Goal: Task Accomplishment & Management: Use online tool/utility

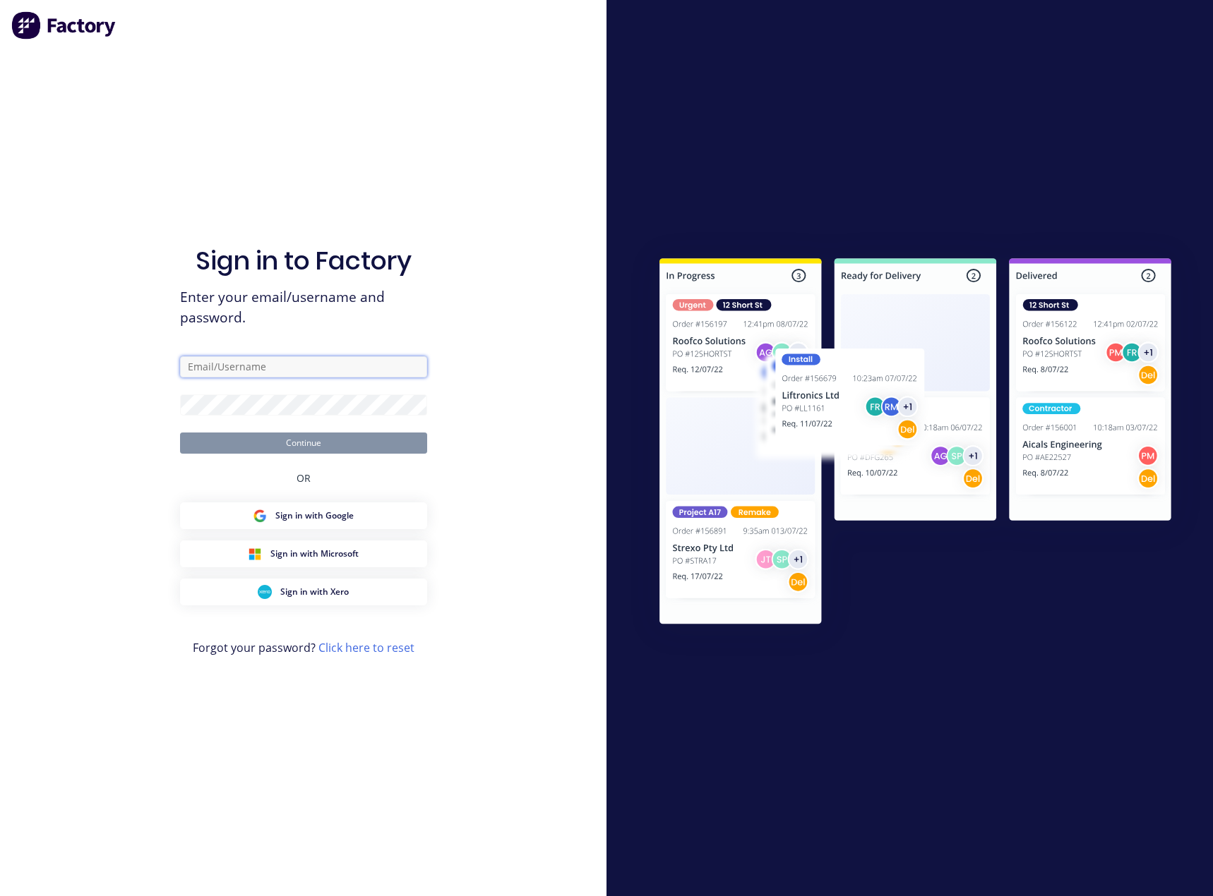
type input "[PERSON_NAME][EMAIL_ADDRESS][DOMAIN_NAME]"
click at [335, 437] on button "Continue" at bounding box center [303, 443] width 247 height 21
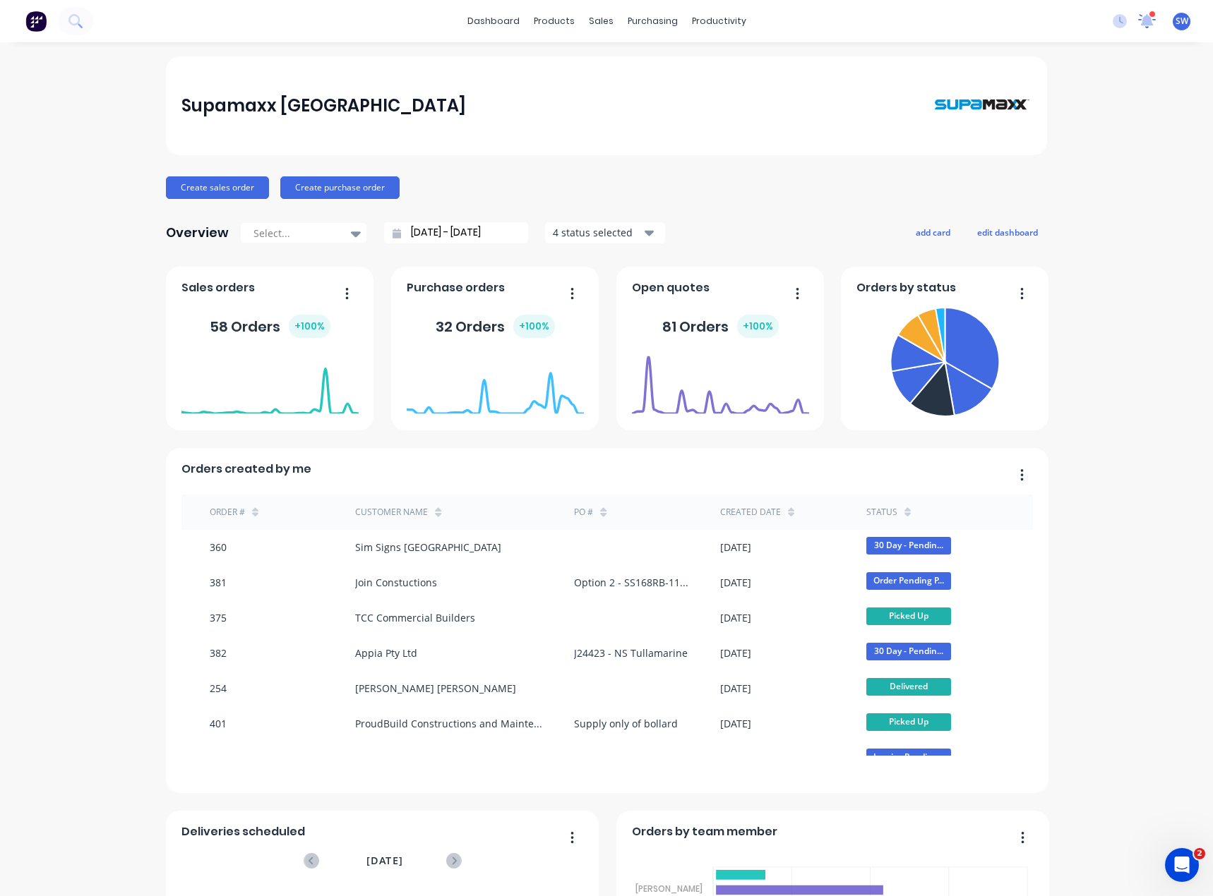
click at [1140, 16] on icon at bounding box center [1146, 19] width 13 height 13
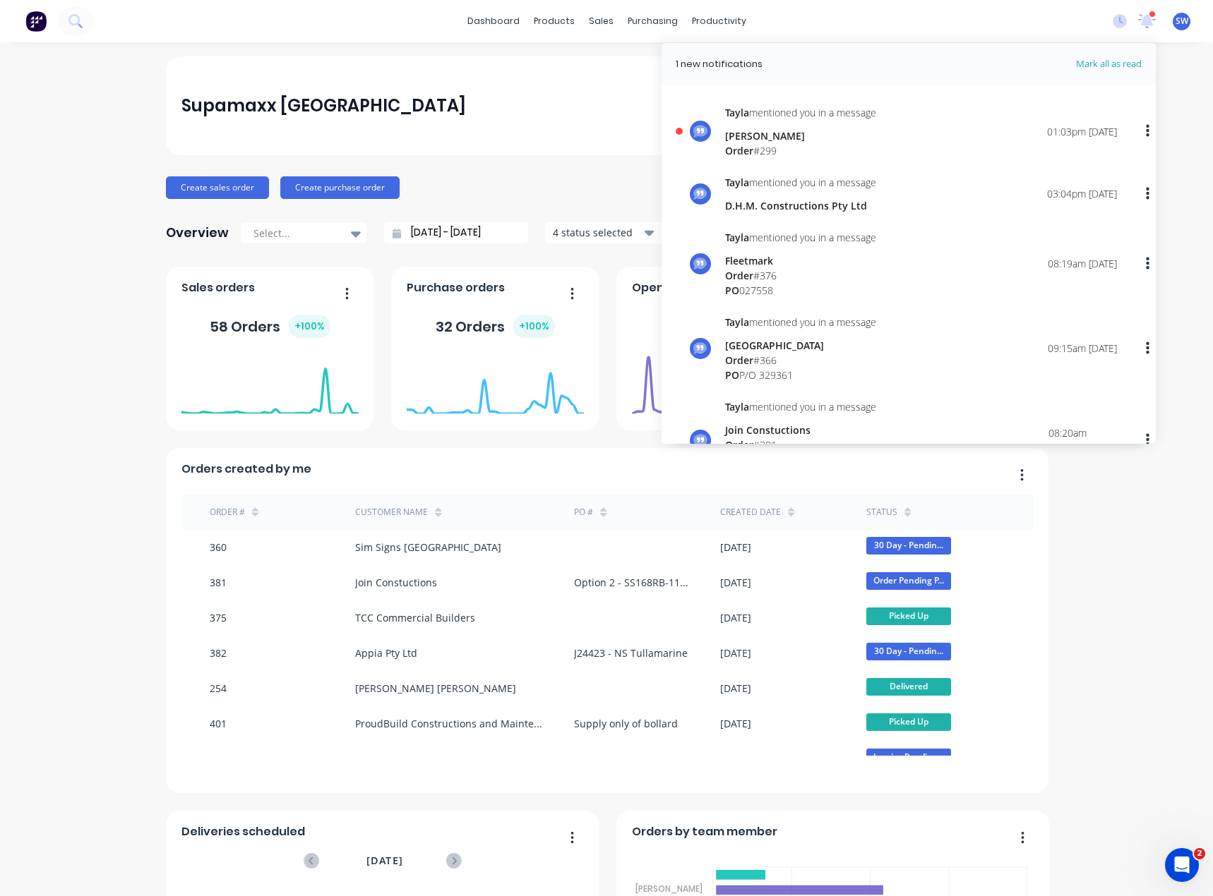
click at [777, 141] on div "[PERSON_NAME]" at bounding box center [800, 135] width 151 height 15
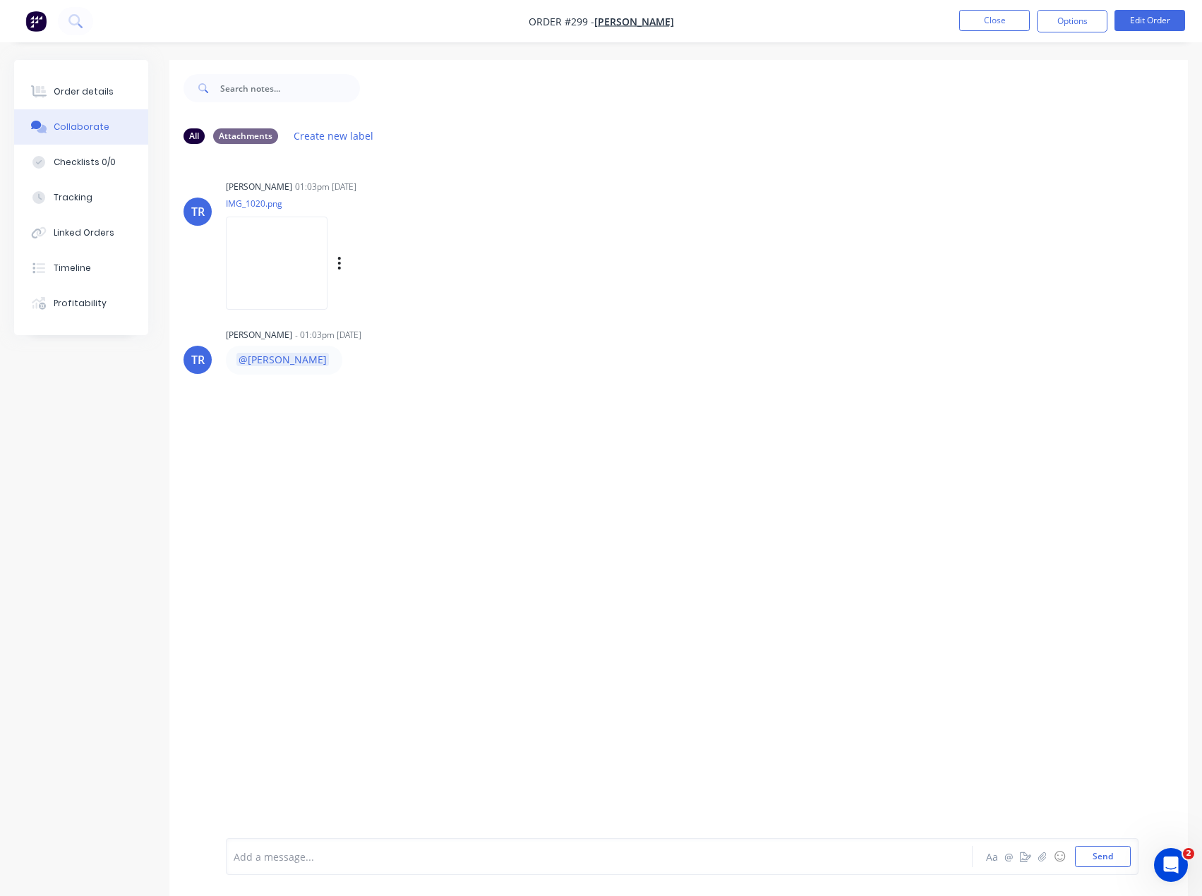
click at [264, 251] on img at bounding box center [277, 263] width 102 height 92
click at [789, 26] on nav "Order #299 - [PERSON_NAME] Close Options Edit Order" at bounding box center [601, 21] width 1202 height 42
click at [100, 95] on div "Order details" at bounding box center [84, 91] width 60 height 13
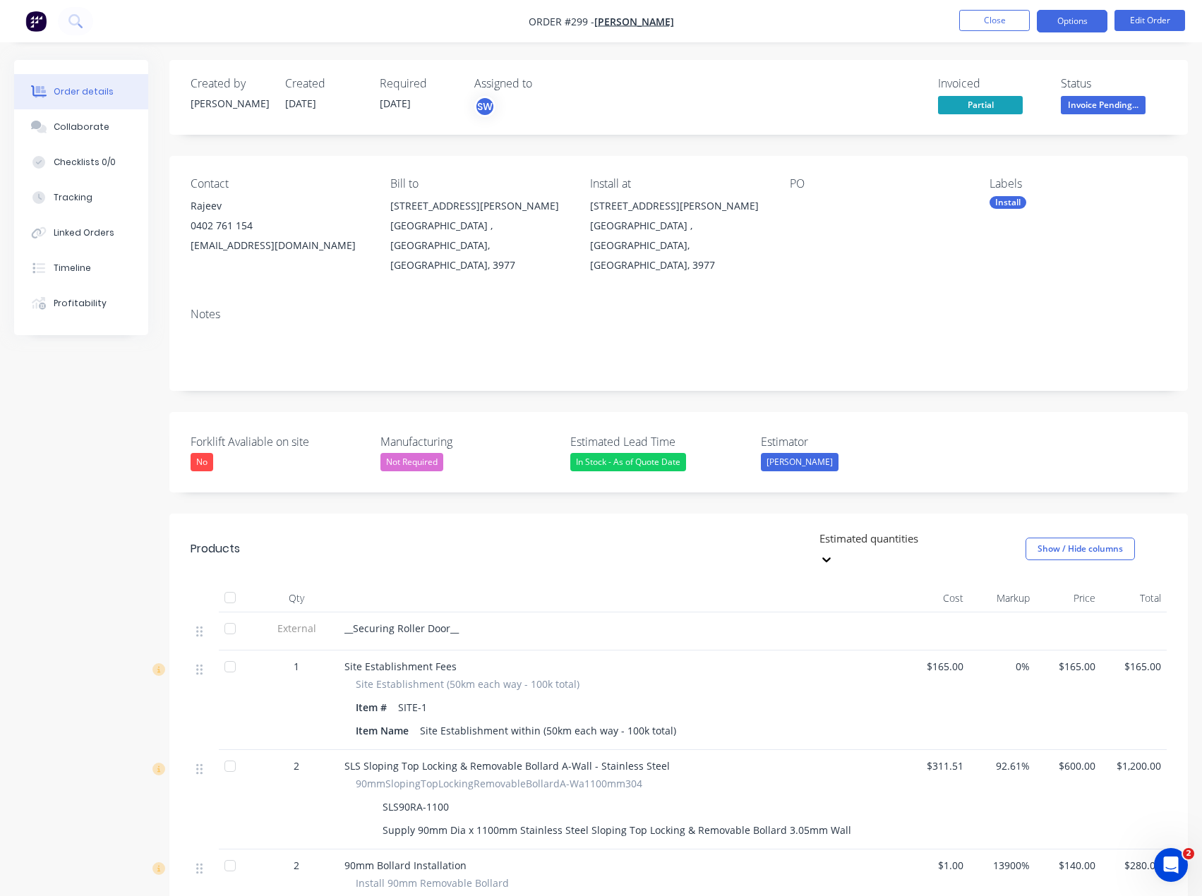
click at [1080, 20] on button "Options" at bounding box center [1072, 21] width 71 height 23
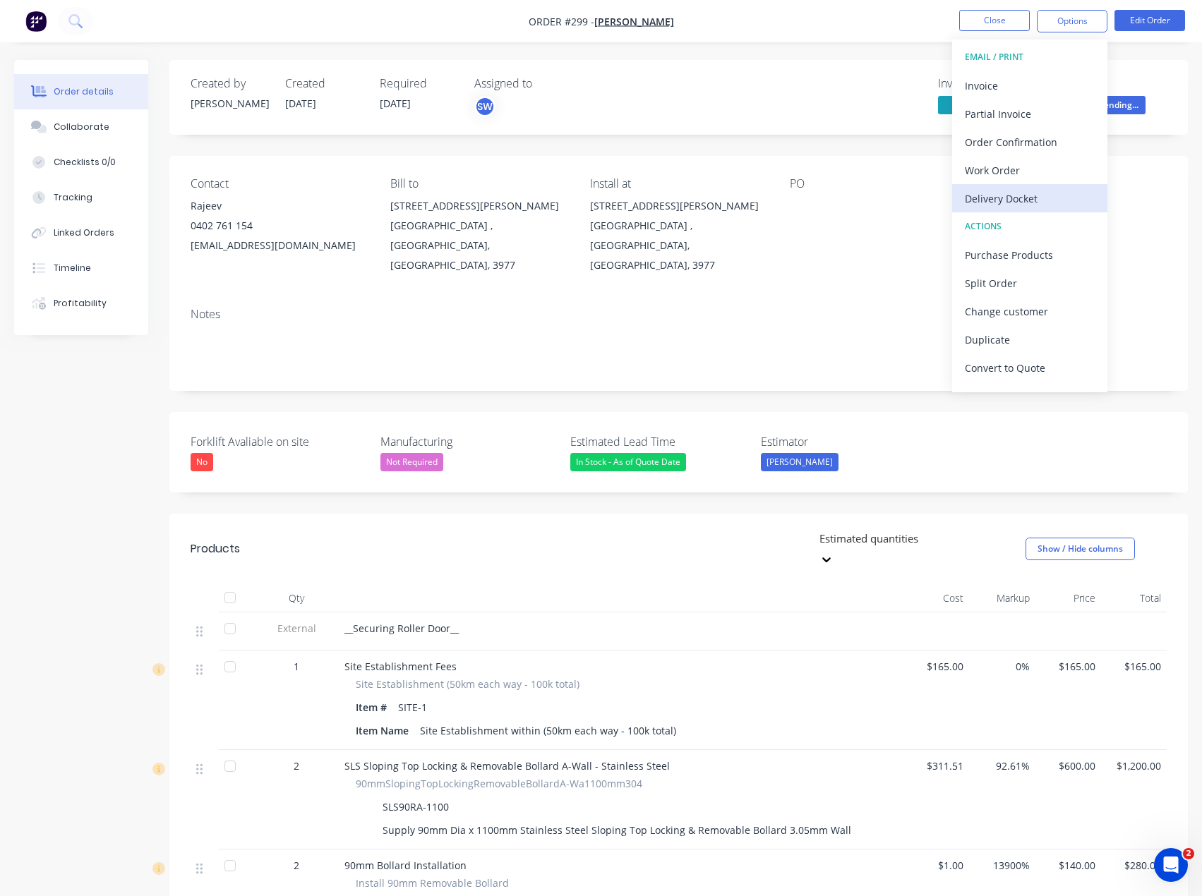
click at [1053, 205] on div "Delivery Docket" at bounding box center [1030, 198] width 130 height 20
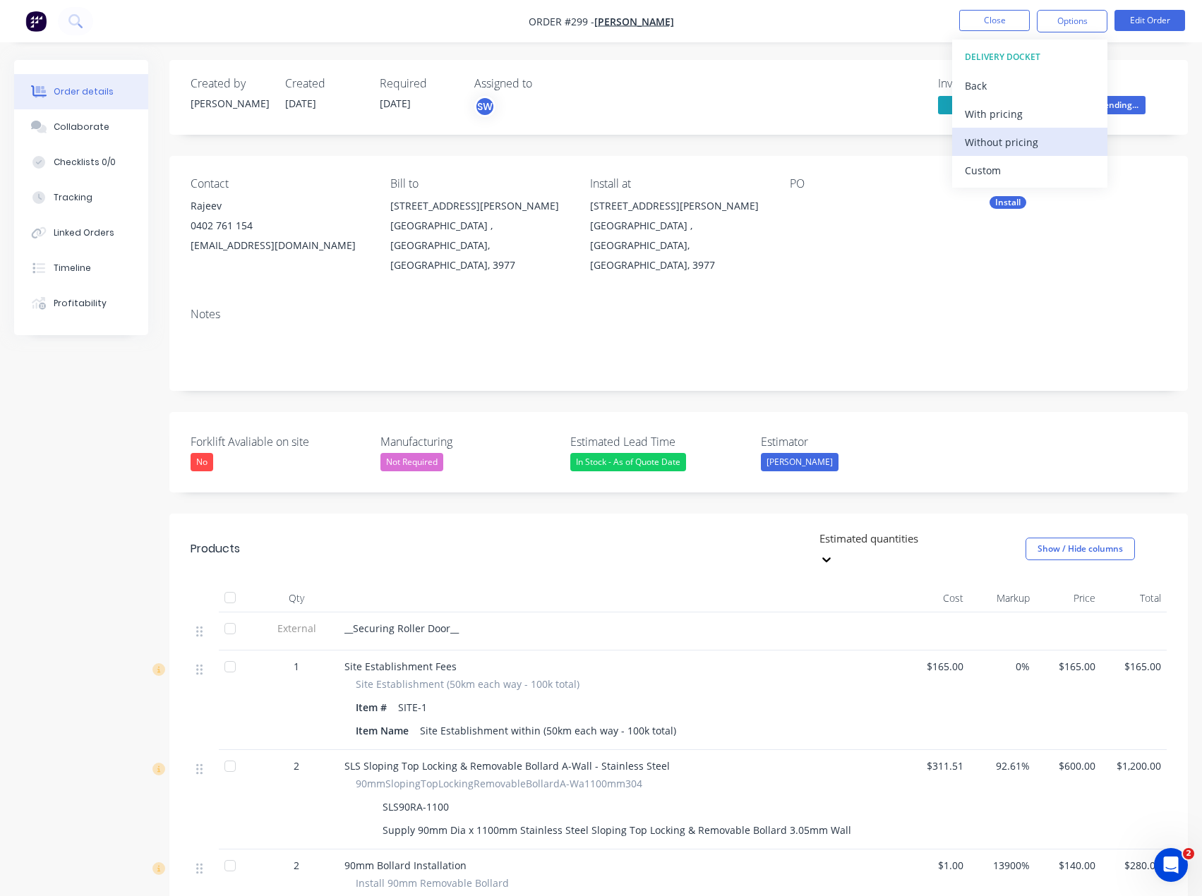
click at [1045, 139] on div "Without pricing" at bounding box center [1030, 142] width 130 height 20
click at [616, 453] on div "In Stock - As of Quote Date" at bounding box center [628, 462] width 116 height 18
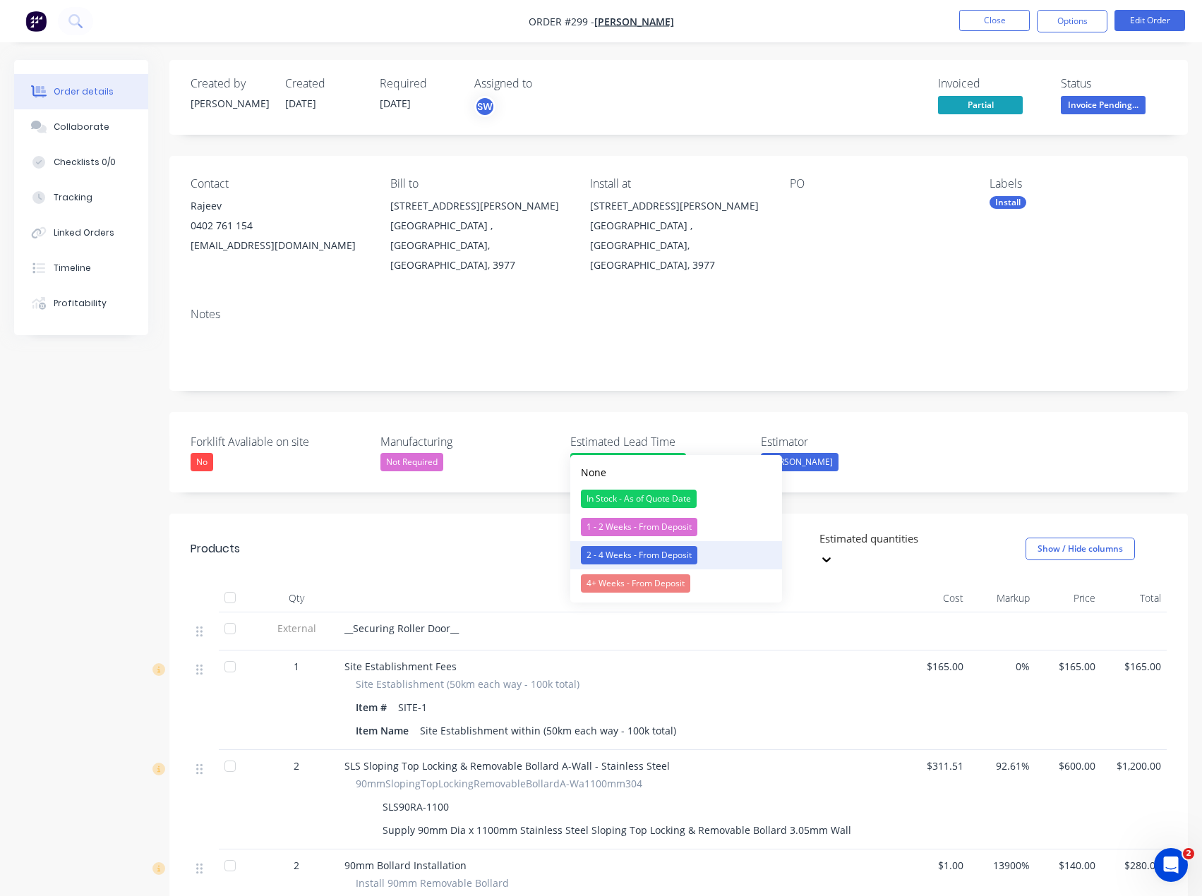
click at [700, 563] on button "2 - 4 Weeks - From Deposit" at bounding box center [676, 555] width 212 height 28
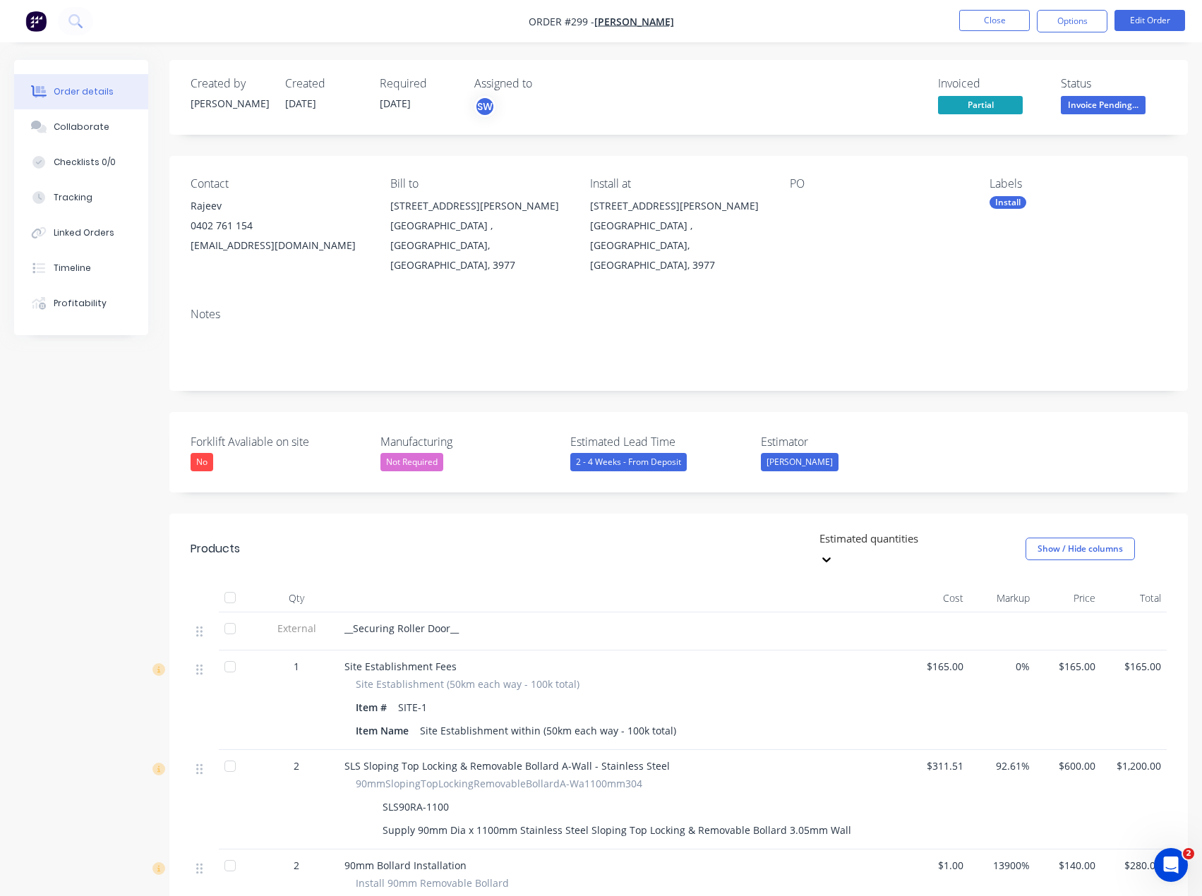
click at [611, 358] on div "Notes" at bounding box center [678, 343] width 1019 height 95
click at [1057, 28] on button "Options" at bounding box center [1072, 21] width 71 height 23
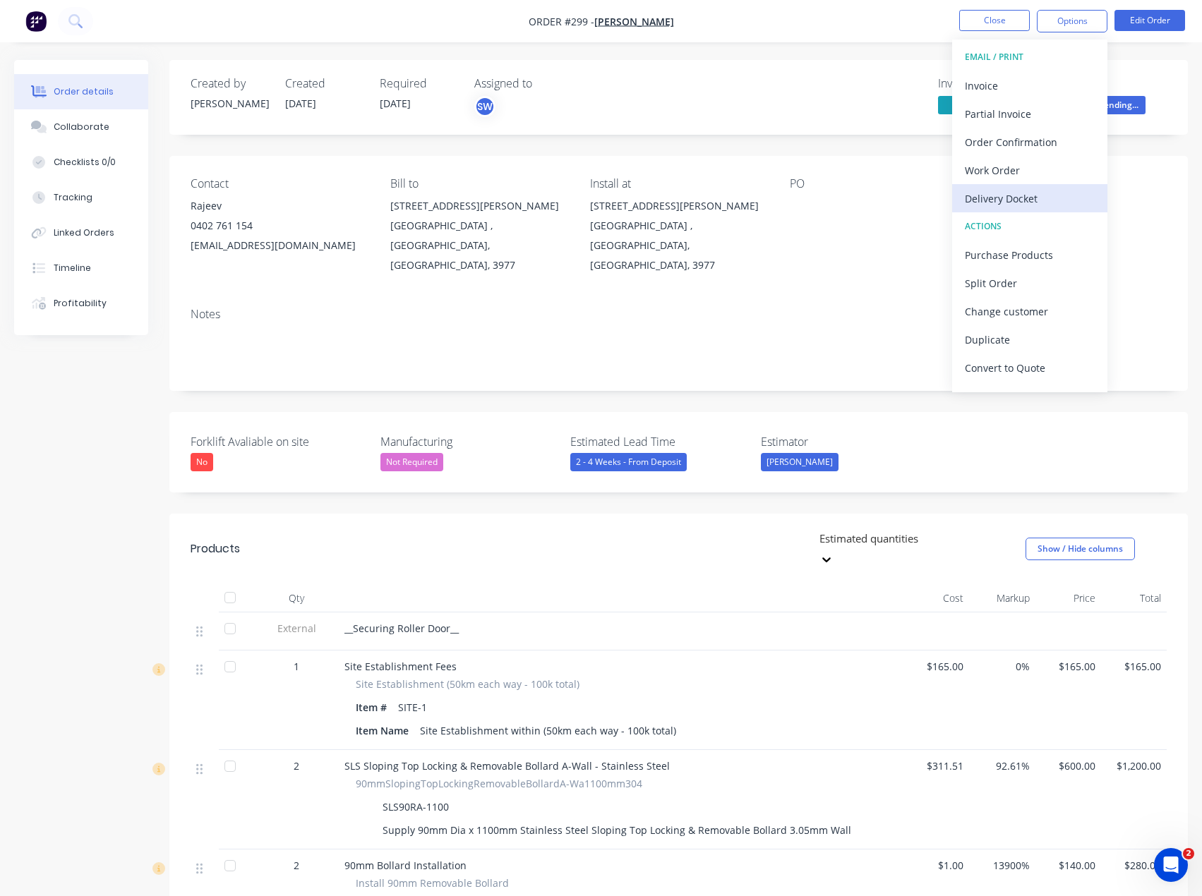
click at [1046, 202] on div "Delivery Docket" at bounding box center [1030, 198] width 130 height 20
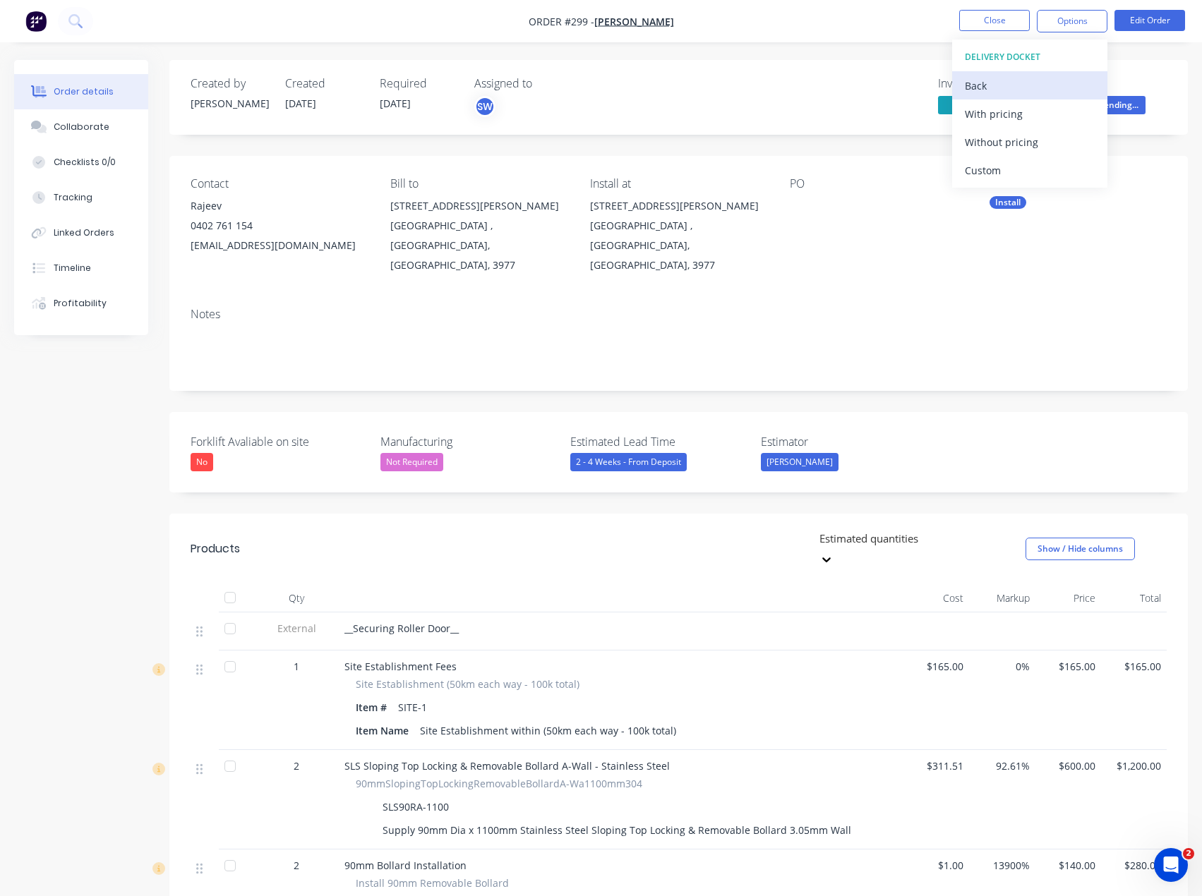
click at [978, 83] on div "Back" at bounding box center [1030, 86] width 130 height 20
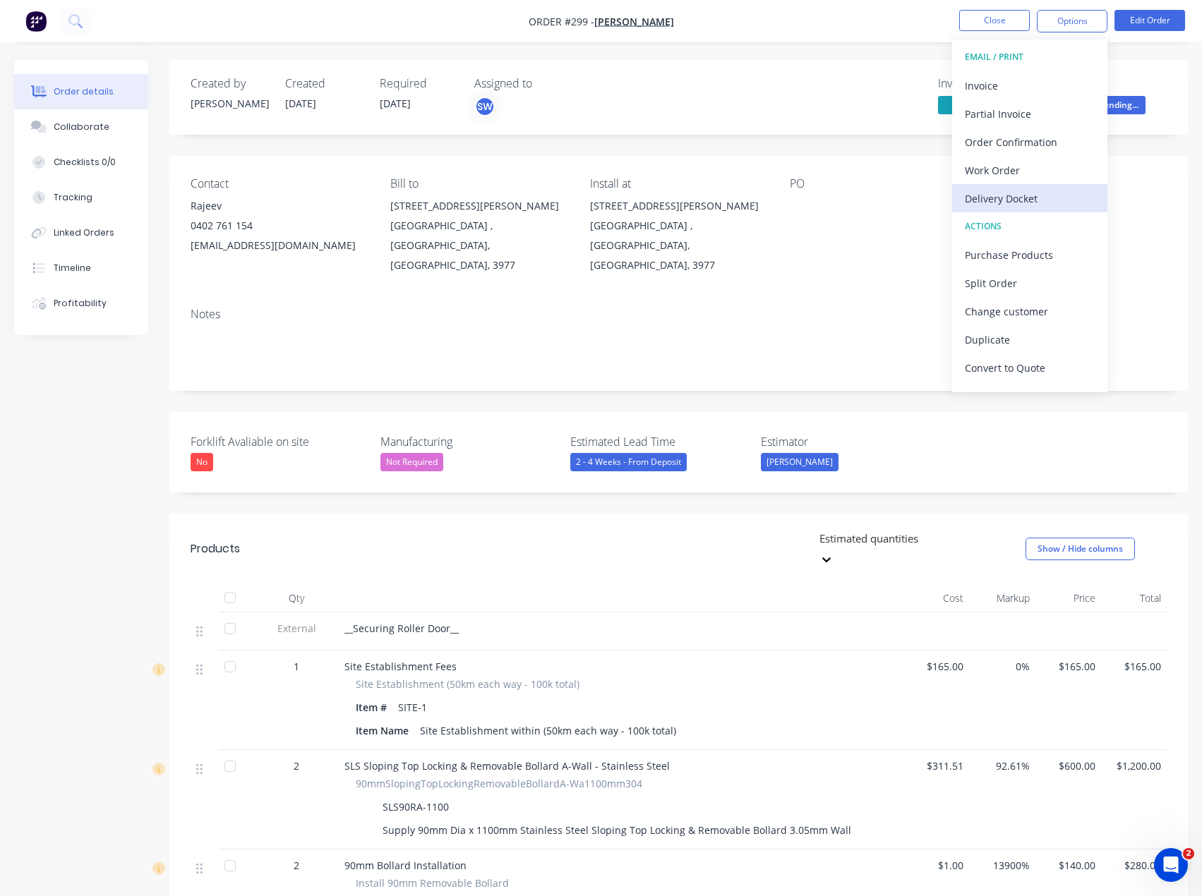
click at [1026, 194] on div "Delivery Docket" at bounding box center [1030, 198] width 130 height 20
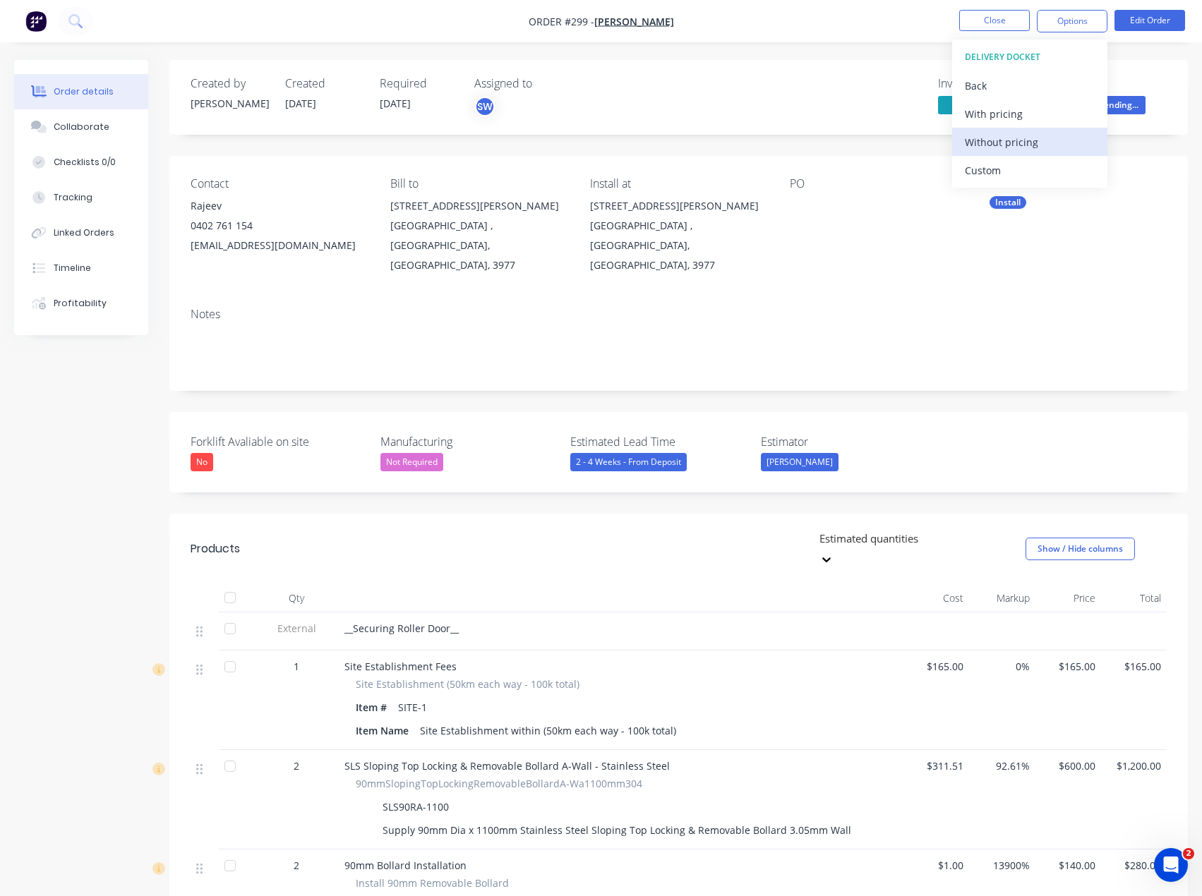
click at [1040, 136] on div "Without pricing" at bounding box center [1030, 142] width 130 height 20
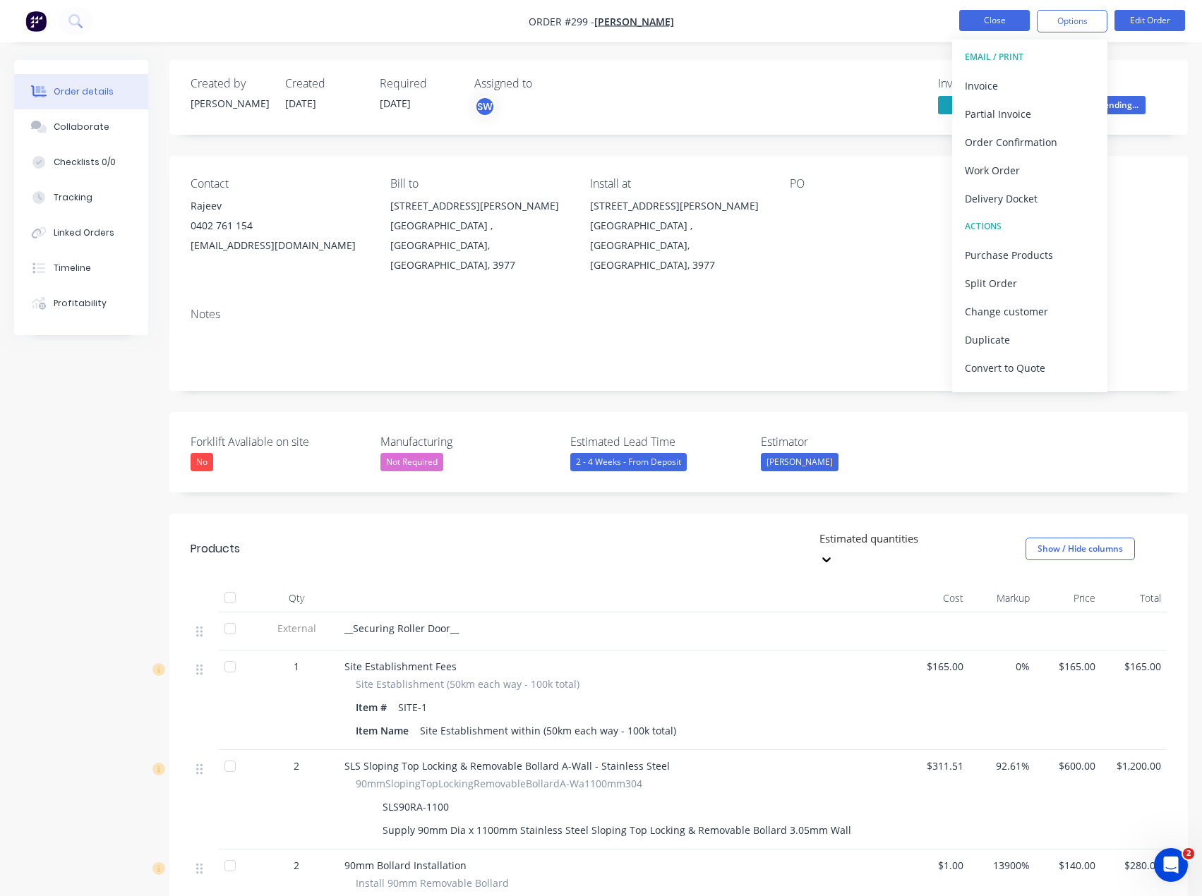
click at [1000, 23] on button "Close" at bounding box center [994, 20] width 71 height 21
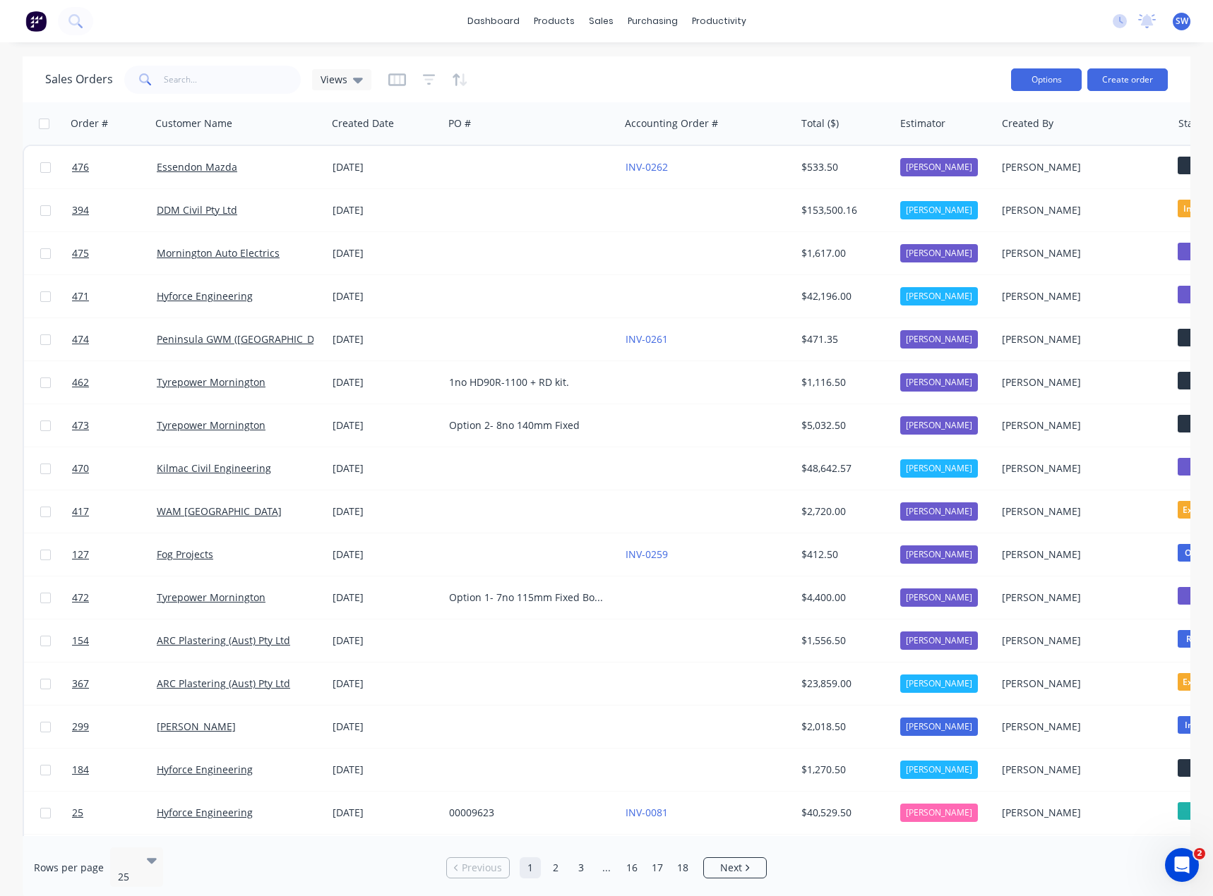
click at [1060, 88] on button "Options" at bounding box center [1046, 79] width 71 height 23
click at [248, 30] on div "dashboard products sales purchasing productivity dashboard products Product Cat…" at bounding box center [606, 21] width 1213 height 42
click at [481, 20] on link "dashboard" at bounding box center [493, 21] width 66 height 21
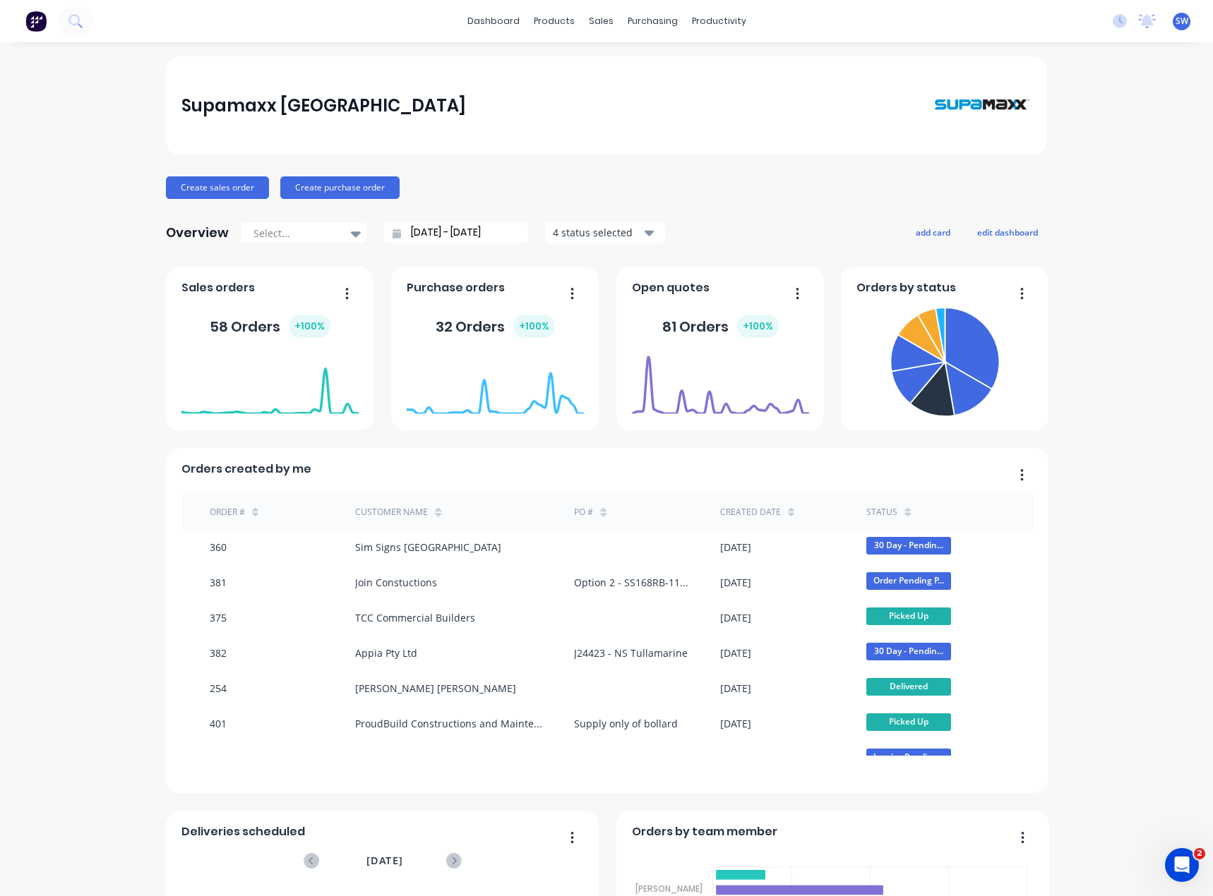
click at [1115, 358] on div "Supamaxx [GEOGRAPHIC_DATA] Create sales order Create purchase order Overview Se…" at bounding box center [606, 606] width 1213 height 1100
click at [742, 104] on link "Planner" at bounding box center [768, 96] width 187 height 28
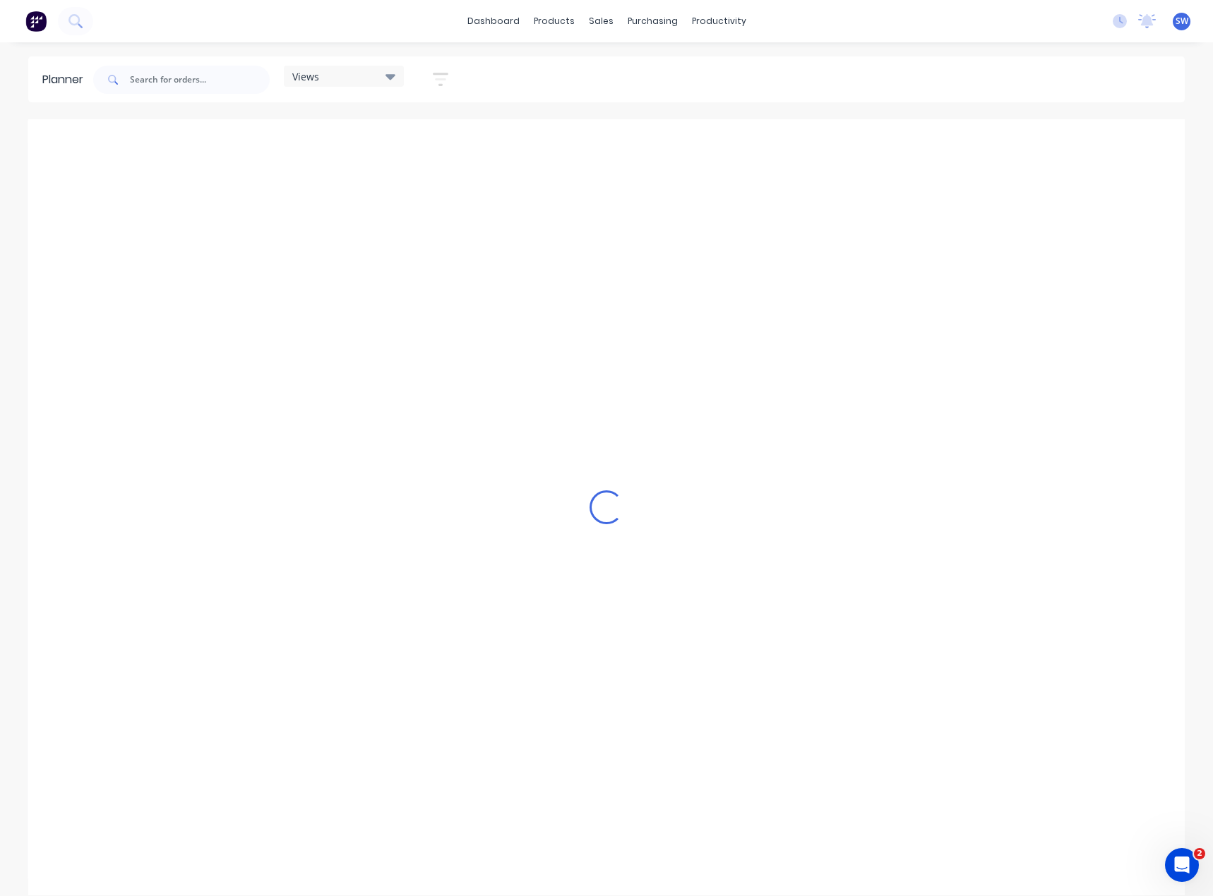
scroll to position [0, 114]
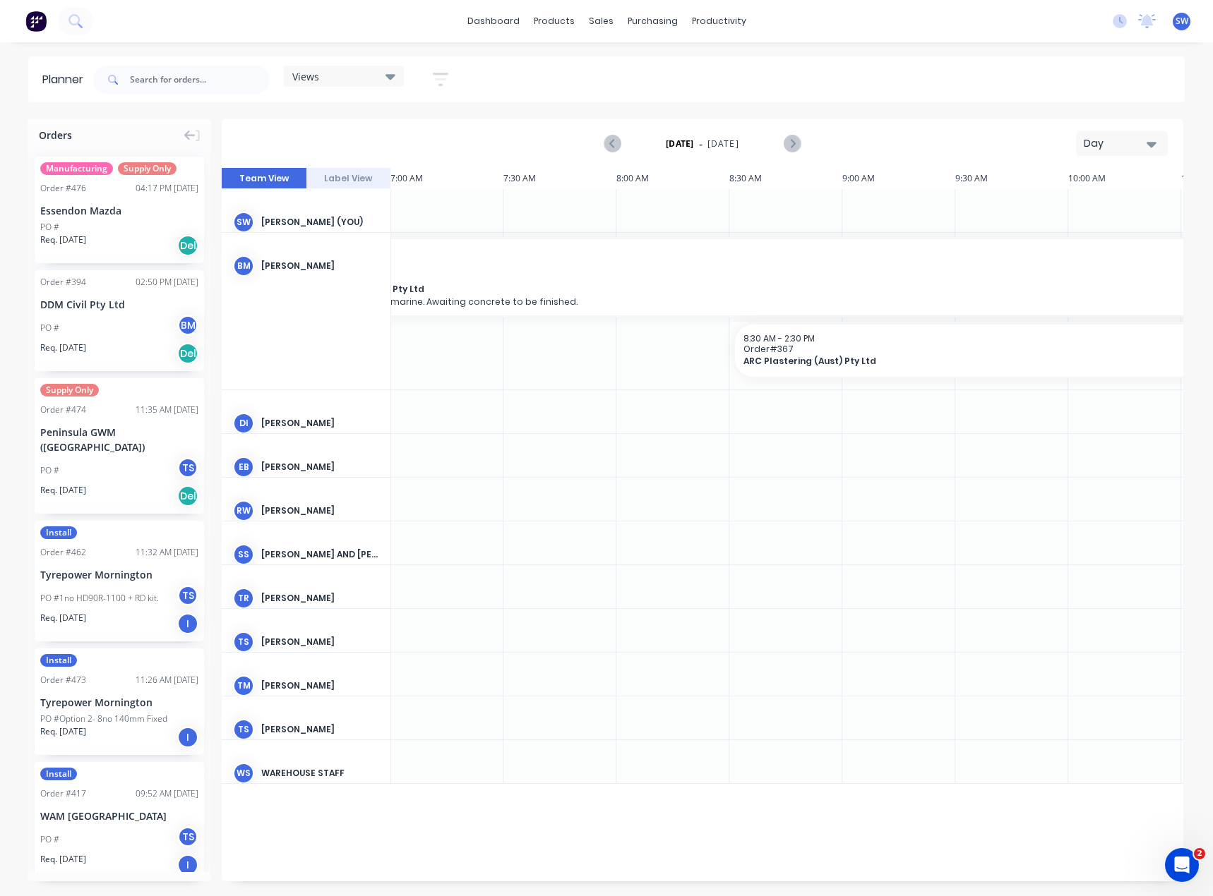
click at [1156, 143] on button "Day" at bounding box center [1122, 143] width 92 height 25
click at [1114, 234] on div "Month" at bounding box center [1096, 238] width 140 height 28
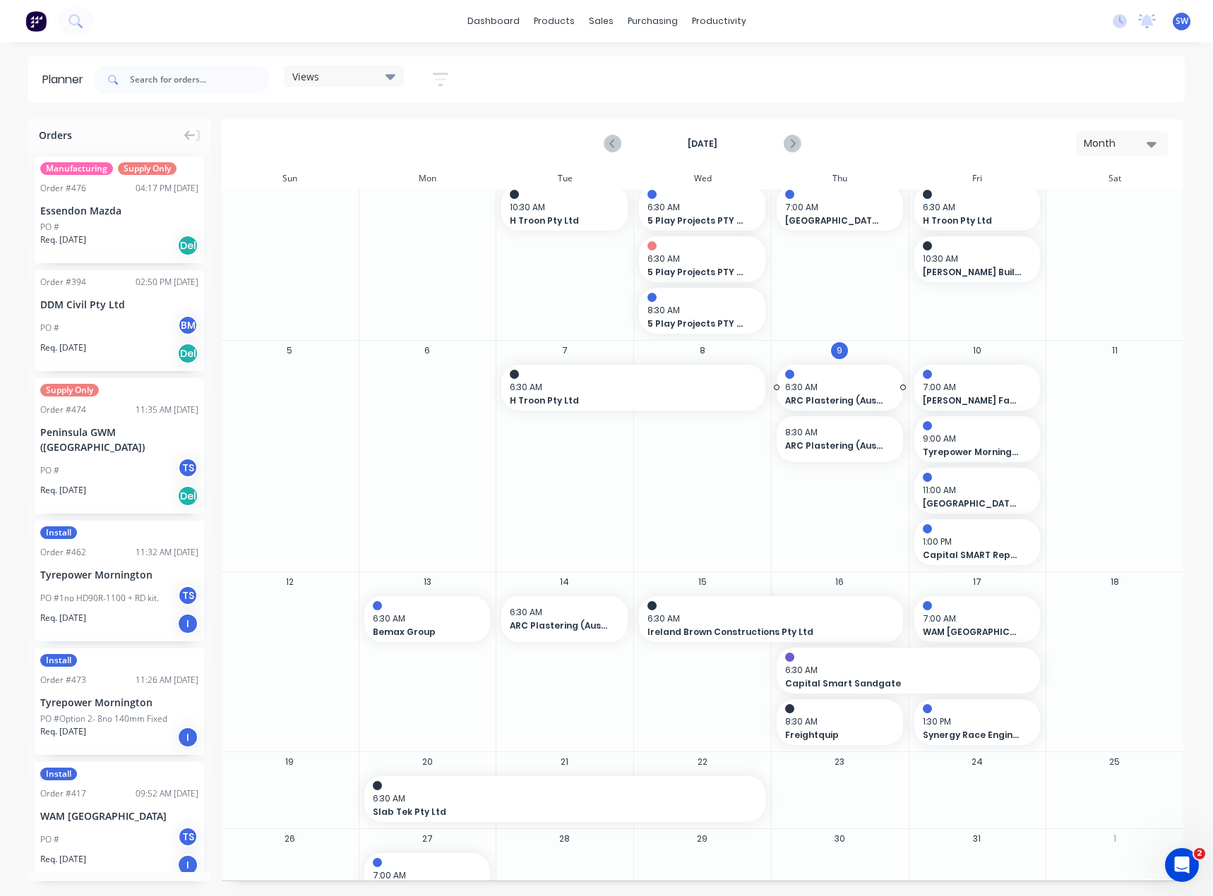
scroll to position [54, 0]
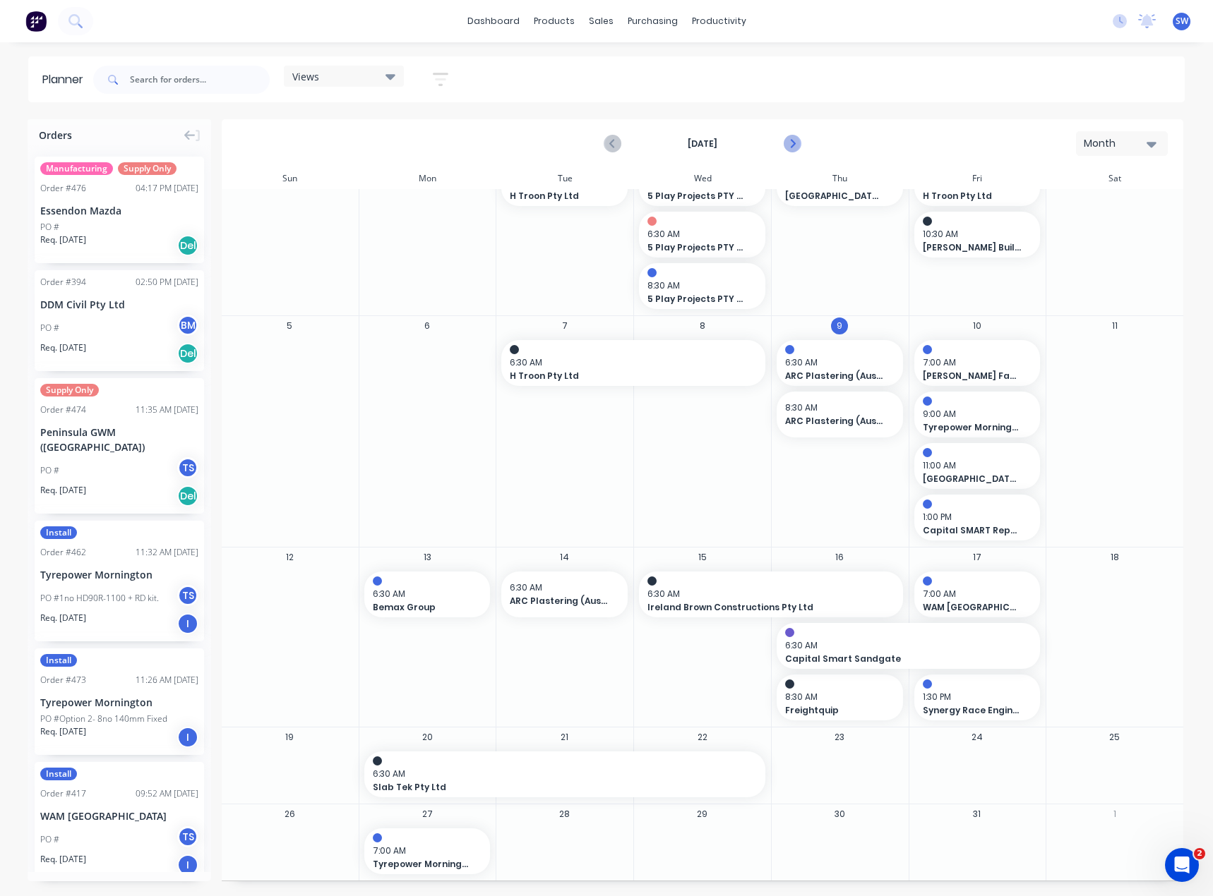
click at [793, 137] on icon "Next page" at bounding box center [791, 144] width 17 height 17
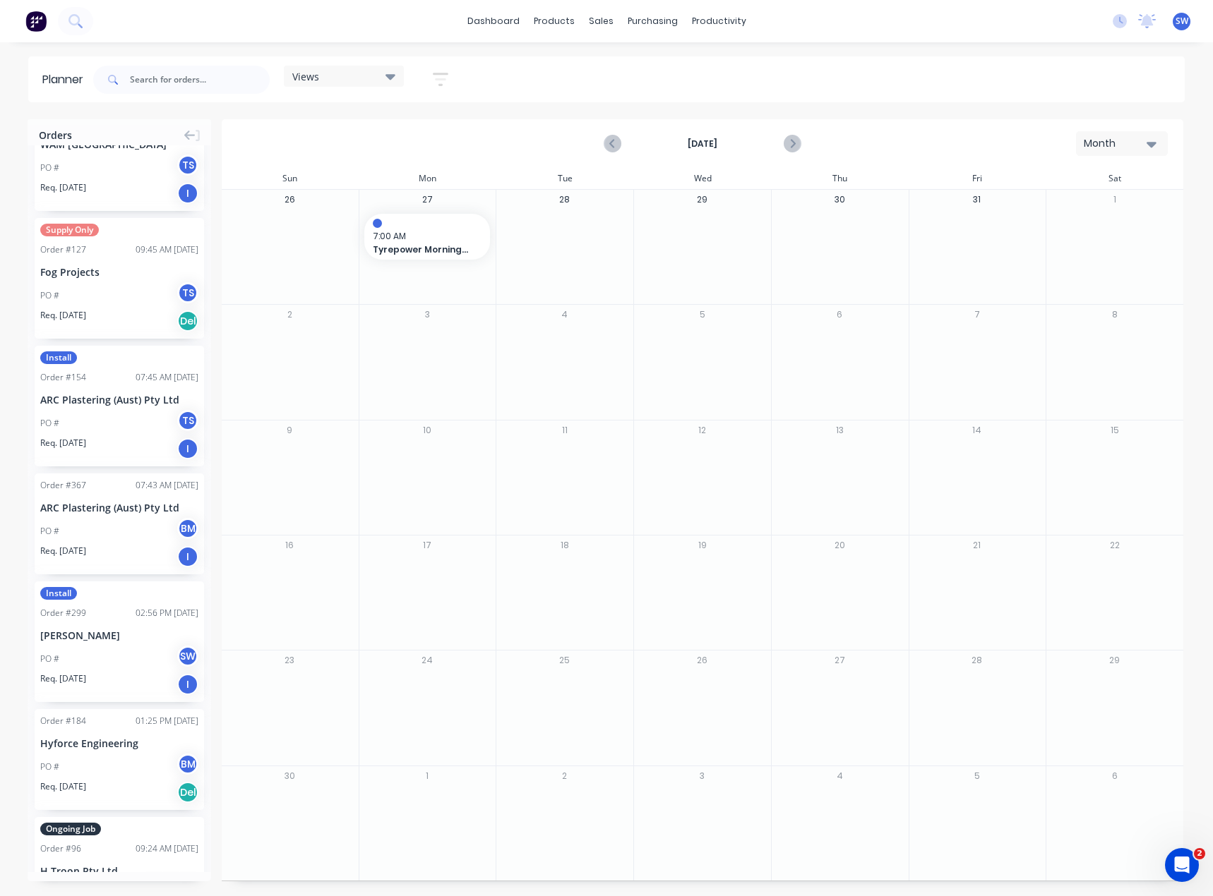
scroll to position [706, 0]
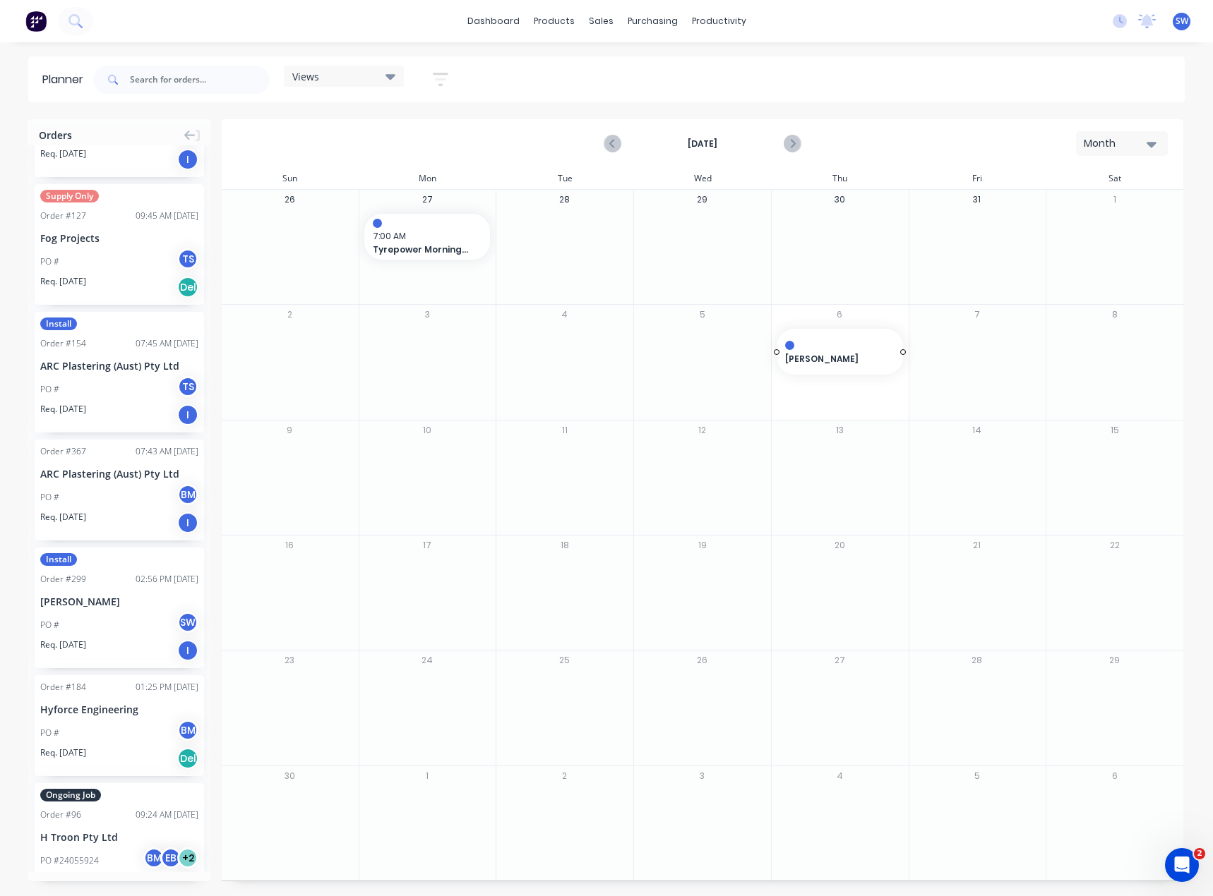
drag, startPoint x: 104, startPoint y: 548, endPoint x: 828, endPoint y: 343, distance: 751.9
click at [848, 351] on span "6:30 AM" at bounding box center [836, 352] width 102 height 13
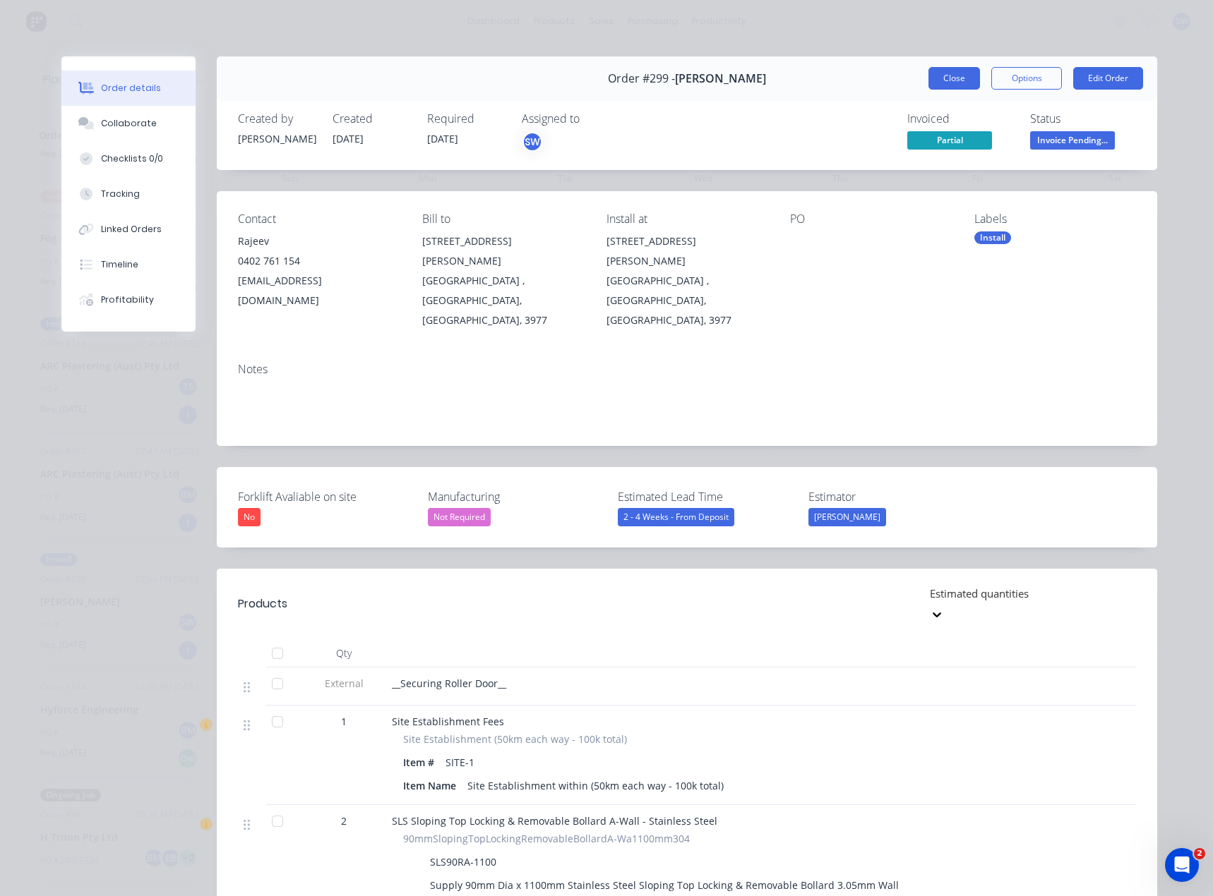
click at [937, 71] on button "Close" at bounding box center [954, 78] width 52 height 23
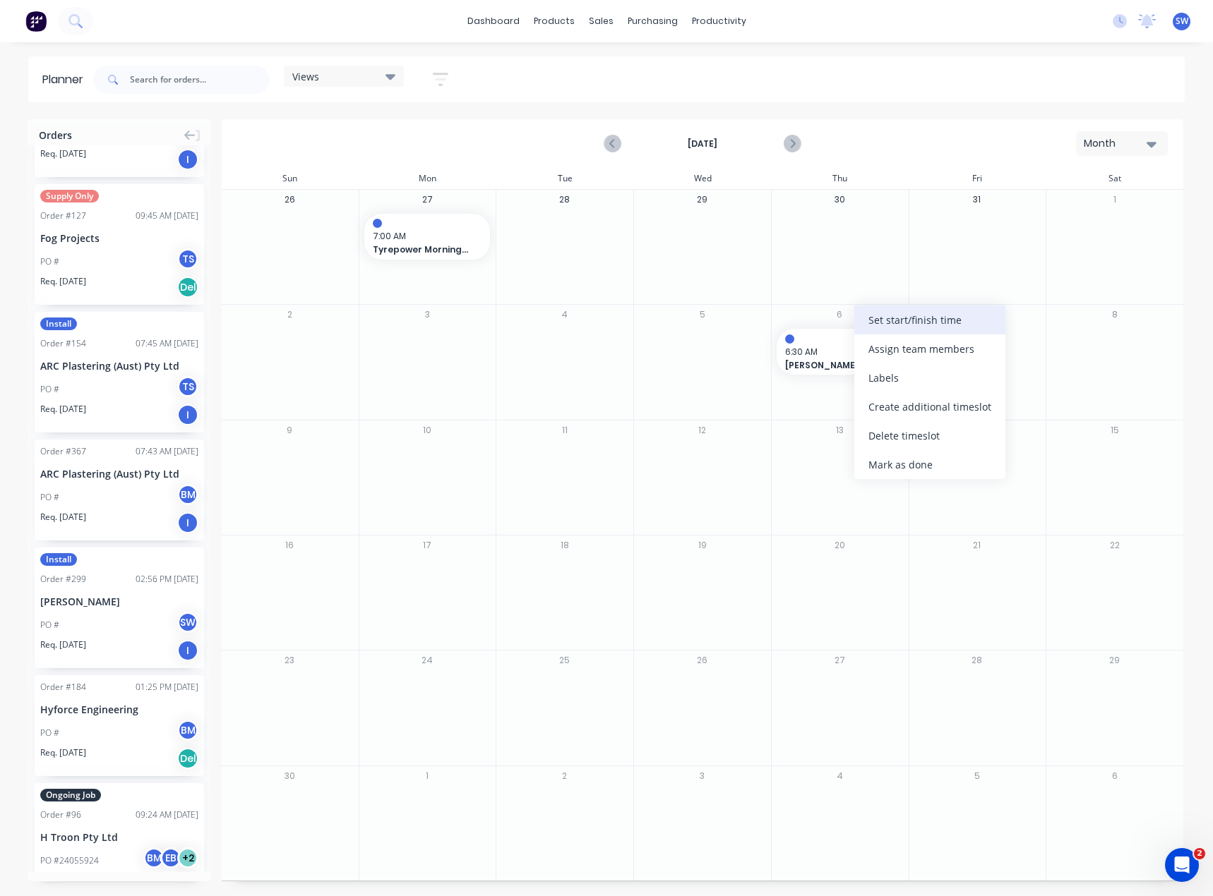
click at [961, 318] on div "Set start/finish time" at bounding box center [929, 320] width 151 height 29
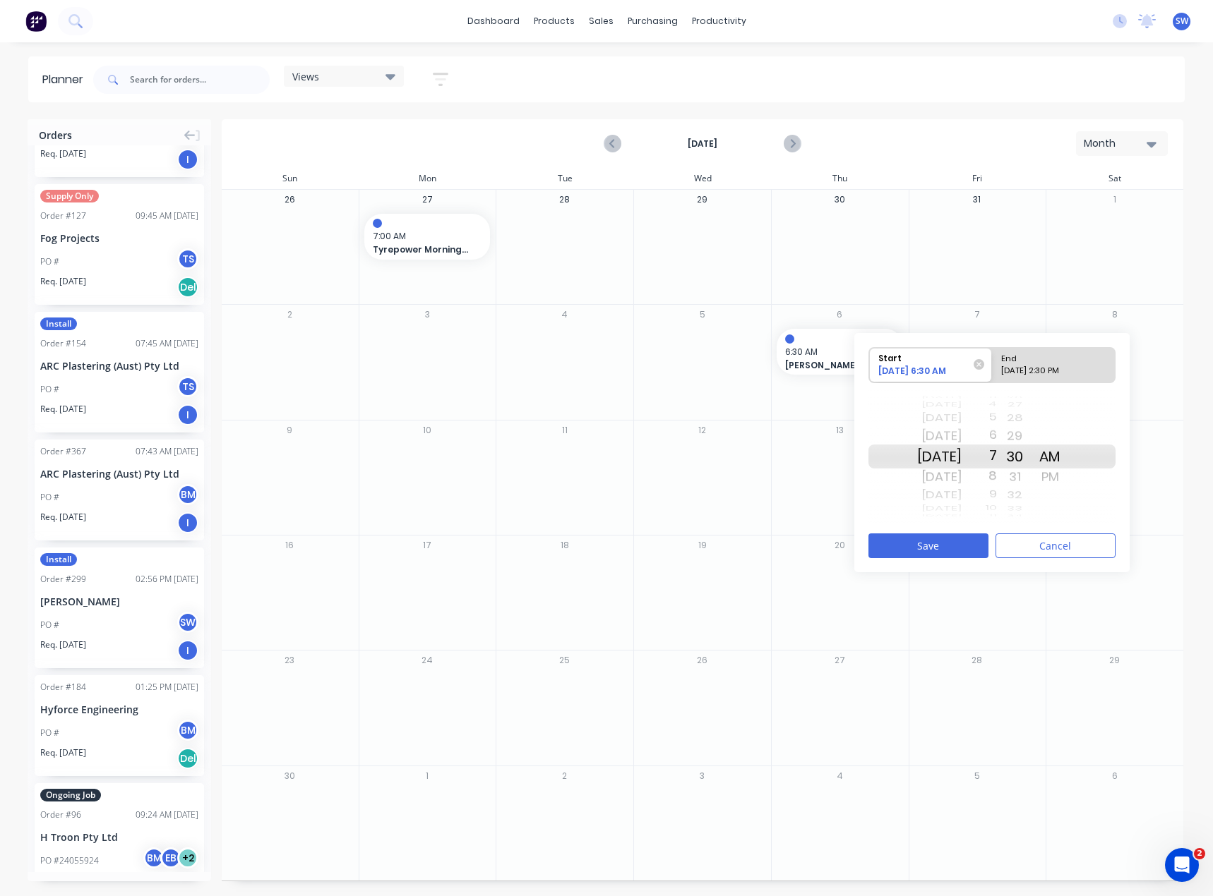
drag, startPoint x: 1014, startPoint y: 474, endPoint x: 1018, endPoint y: 449, distance: 25.7
click at [1018, 449] on div "[DATE] [DATE] [DATE] [DATE] [DATE] [DATE] [DATE] [DATE] [DATE] [DATE] [DATE] [D…" at bounding box center [991, 456] width 247 height 133
drag, startPoint x: 1013, startPoint y: 457, endPoint x: 1031, endPoint y: 457, distance: 18.4
click at [1031, 457] on div "[DATE] [DATE] [DATE] [DATE] [DATE] [DATE] [DATE] [DATE] [DATE] [DATE] [DATE] [D…" at bounding box center [991, 456] width 247 height 133
click at [917, 543] on button "Save" at bounding box center [928, 546] width 120 height 25
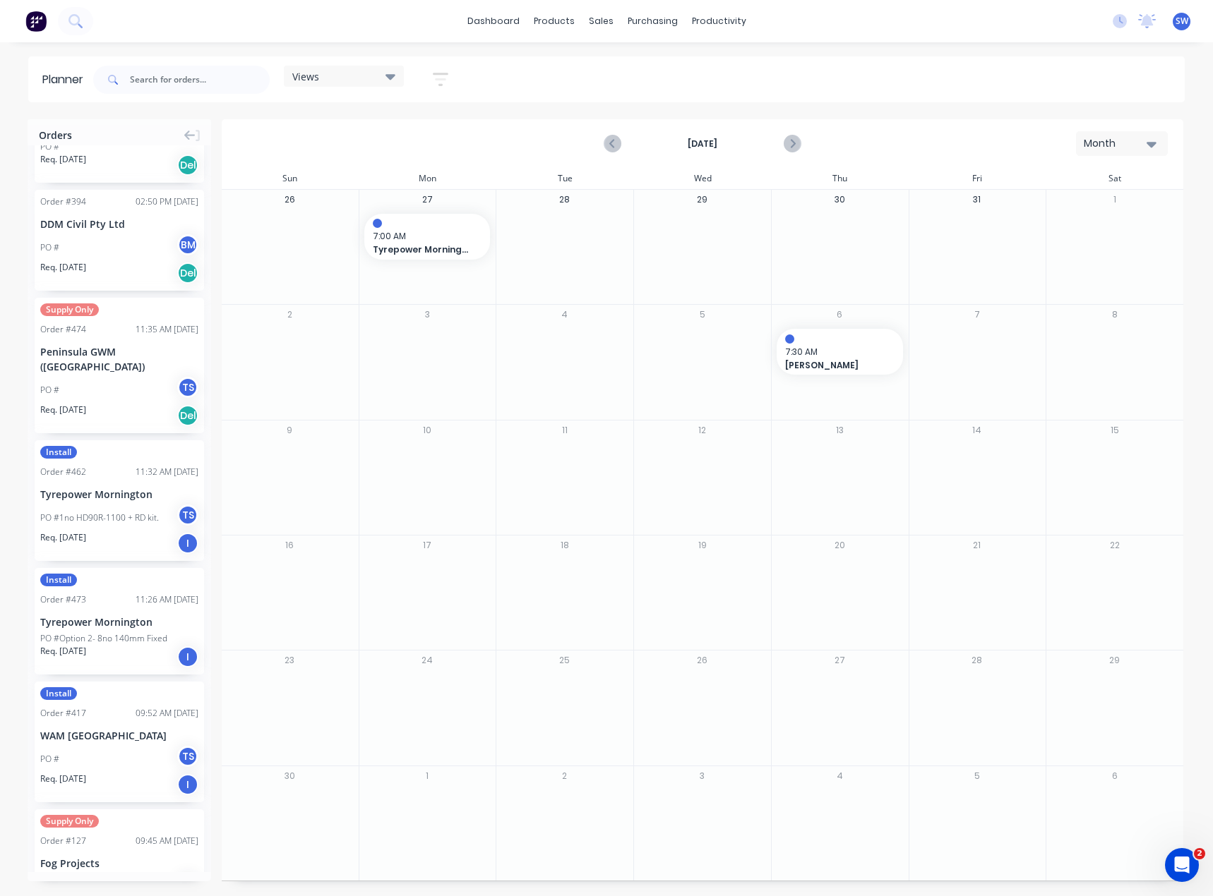
scroll to position [0, 0]
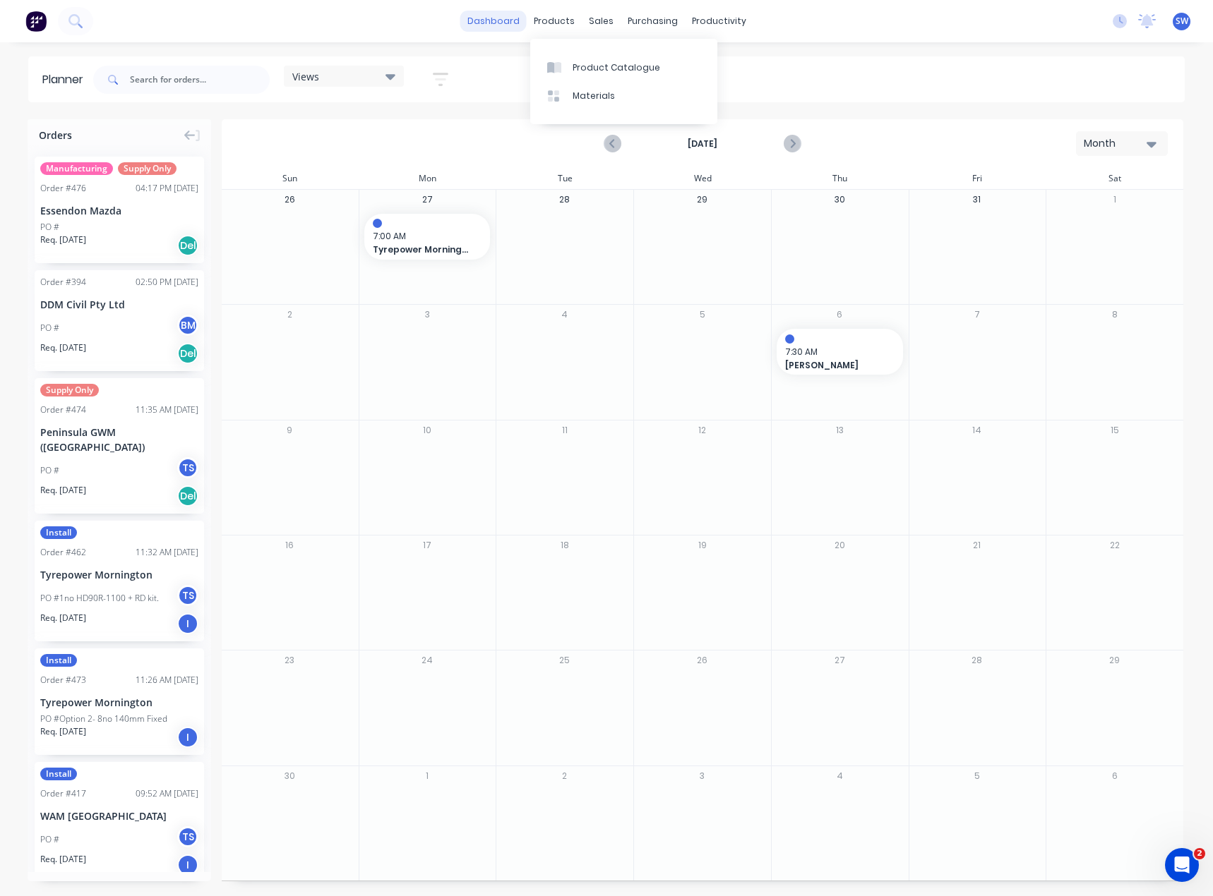
click at [508, 25] on link "dashboard" at bounding box center [493, 21] width 66 height 21
